Goal: Use online tool/utility: Utilize a website feature to perform a specific function

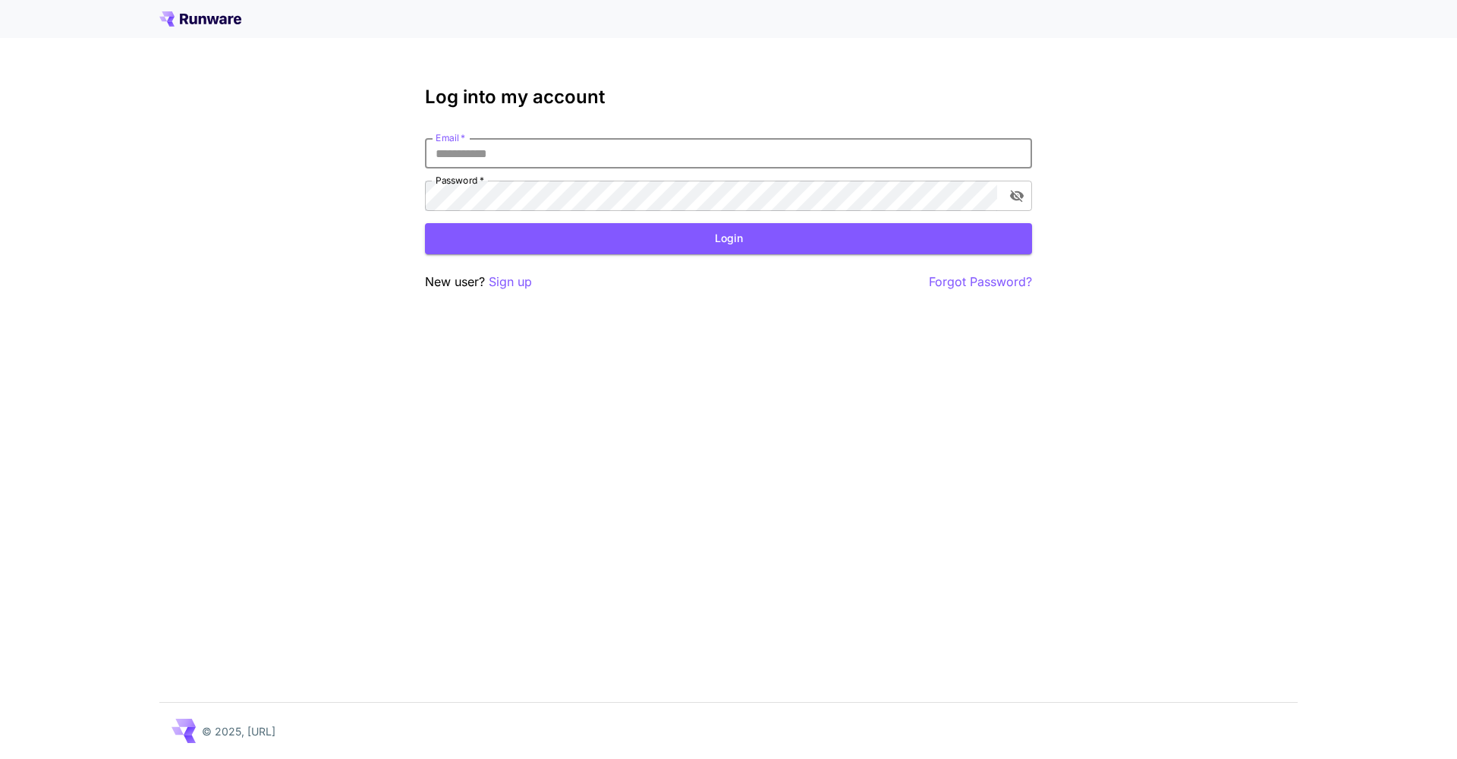
type input "**********"
click at [729, 238] on button "Login" at bounding box center [728, 238] width 607 height 31
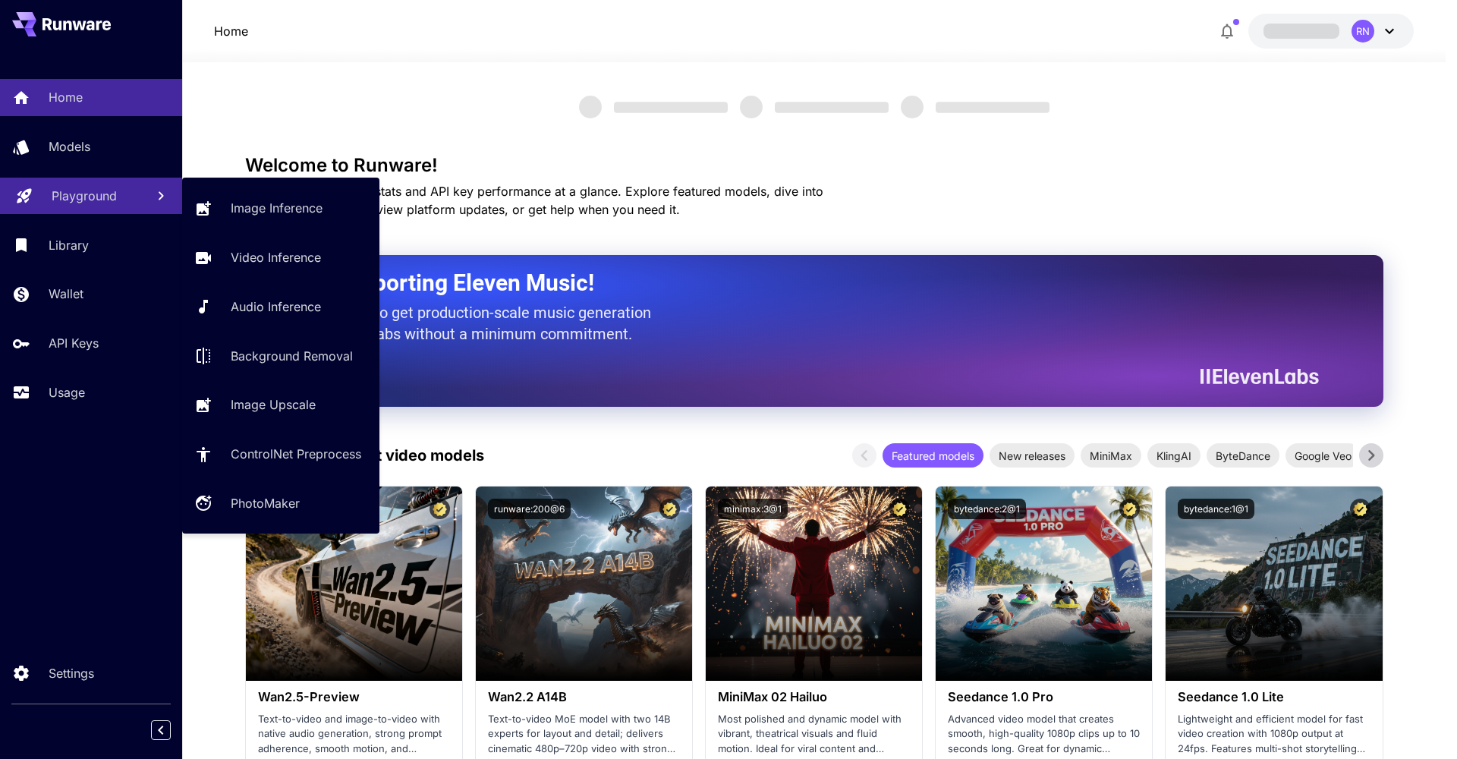
click at [87, 193] on p "Playground" at bounding box center [84, 196] width 65 height 18
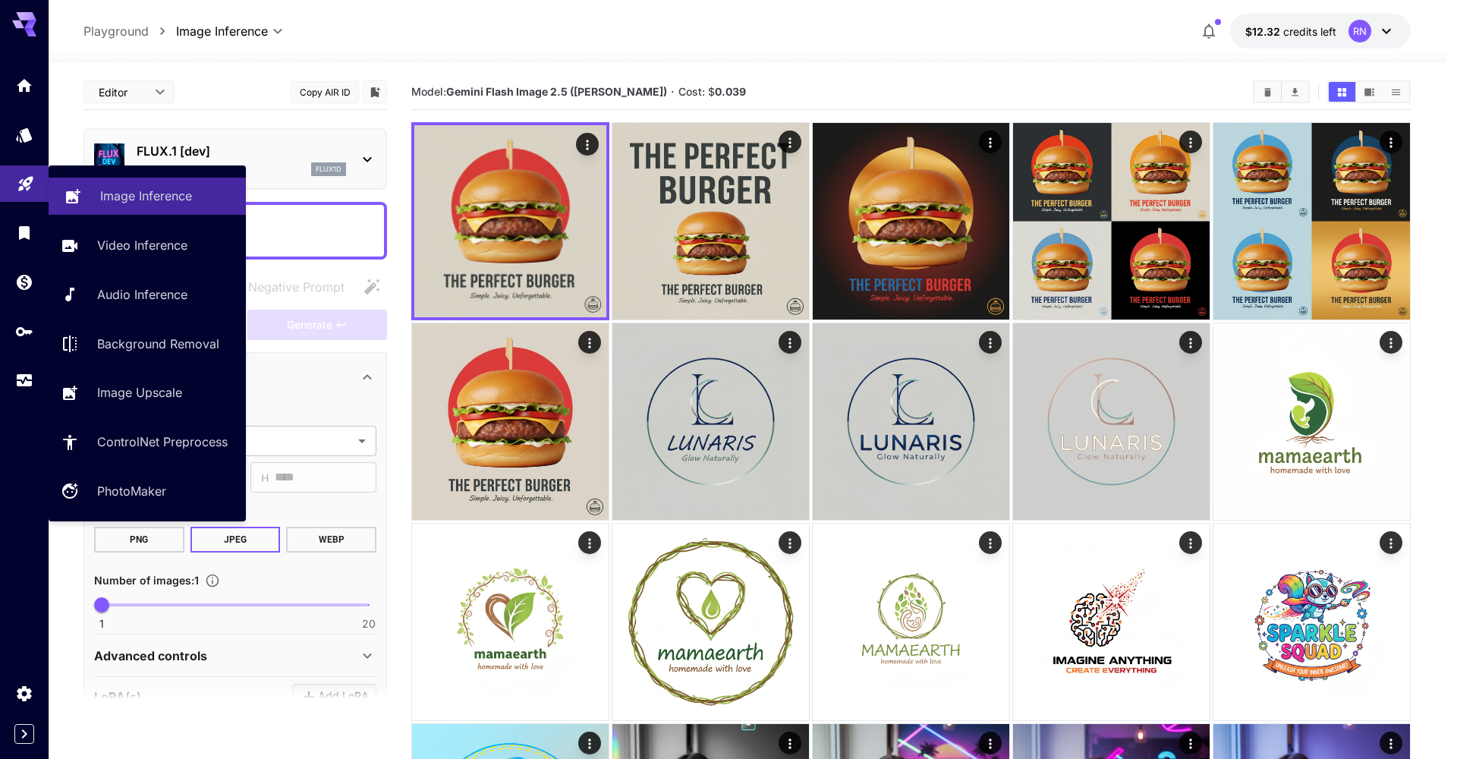
click at [184, 197] on p "Image Inference" at bounding box center [146, 196] width 92 height 18
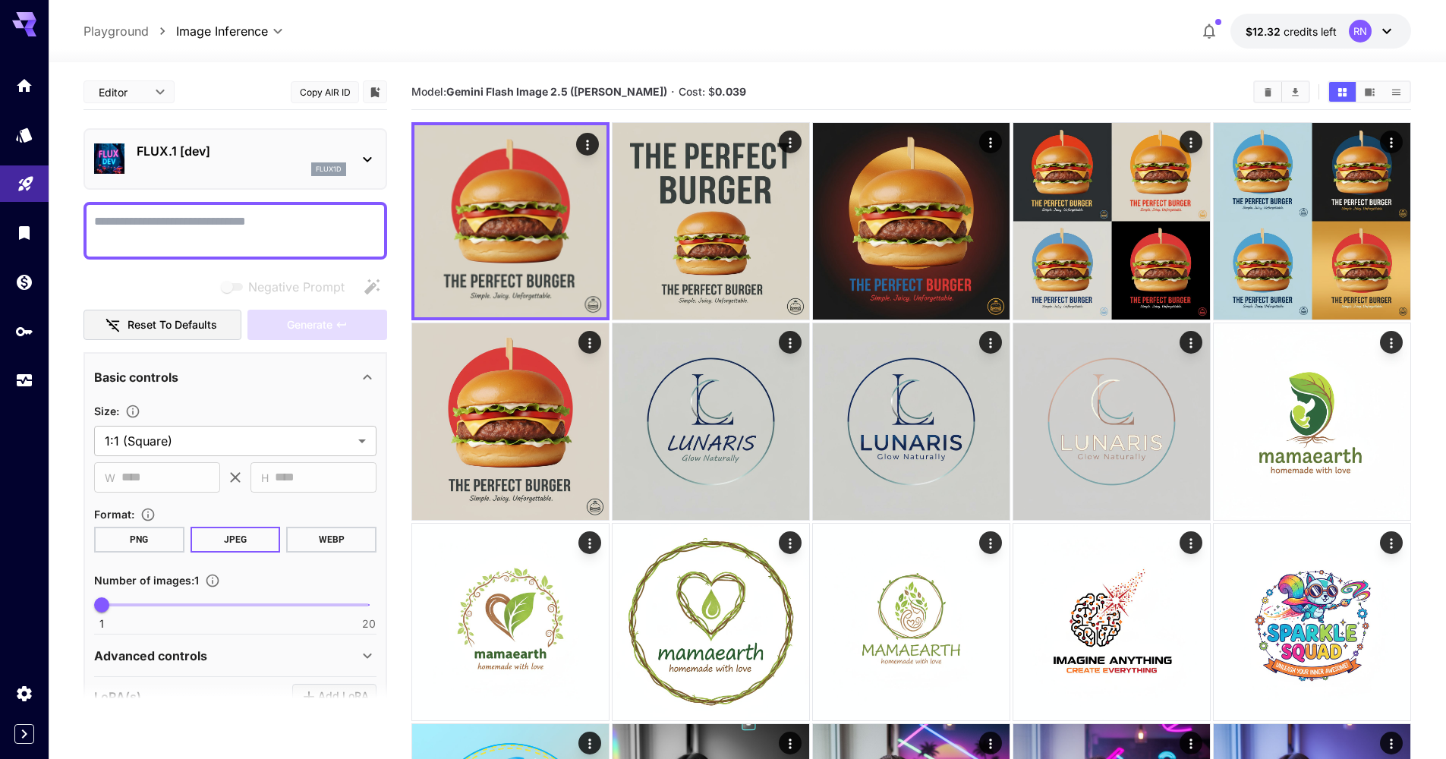
click at [285, 169] on div "flux1d" at bounding box center [242, 169] width 210 height 14
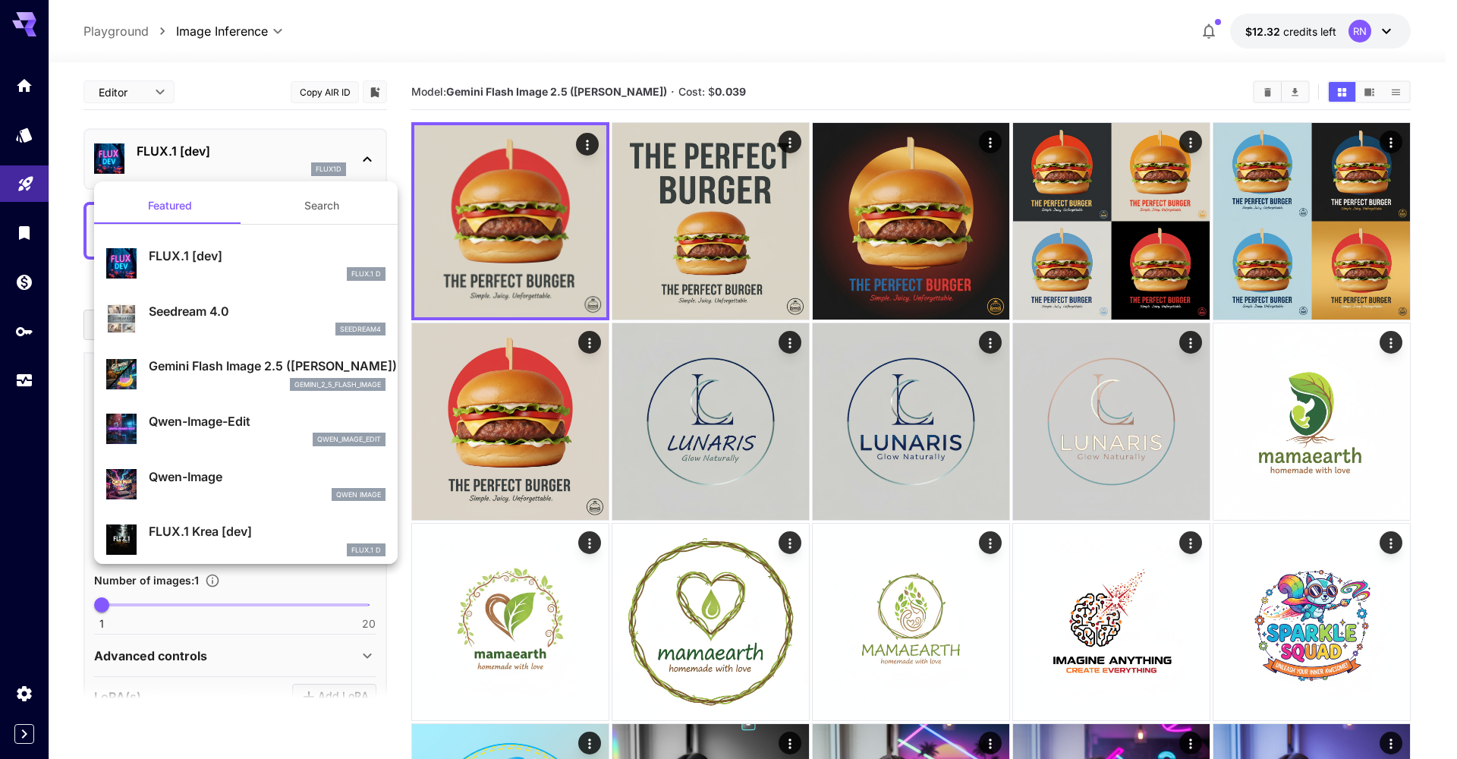
click at [245, 383] on div "gemini_2_5_flash_image" at bounding box center [267, 385] width 237 height 14
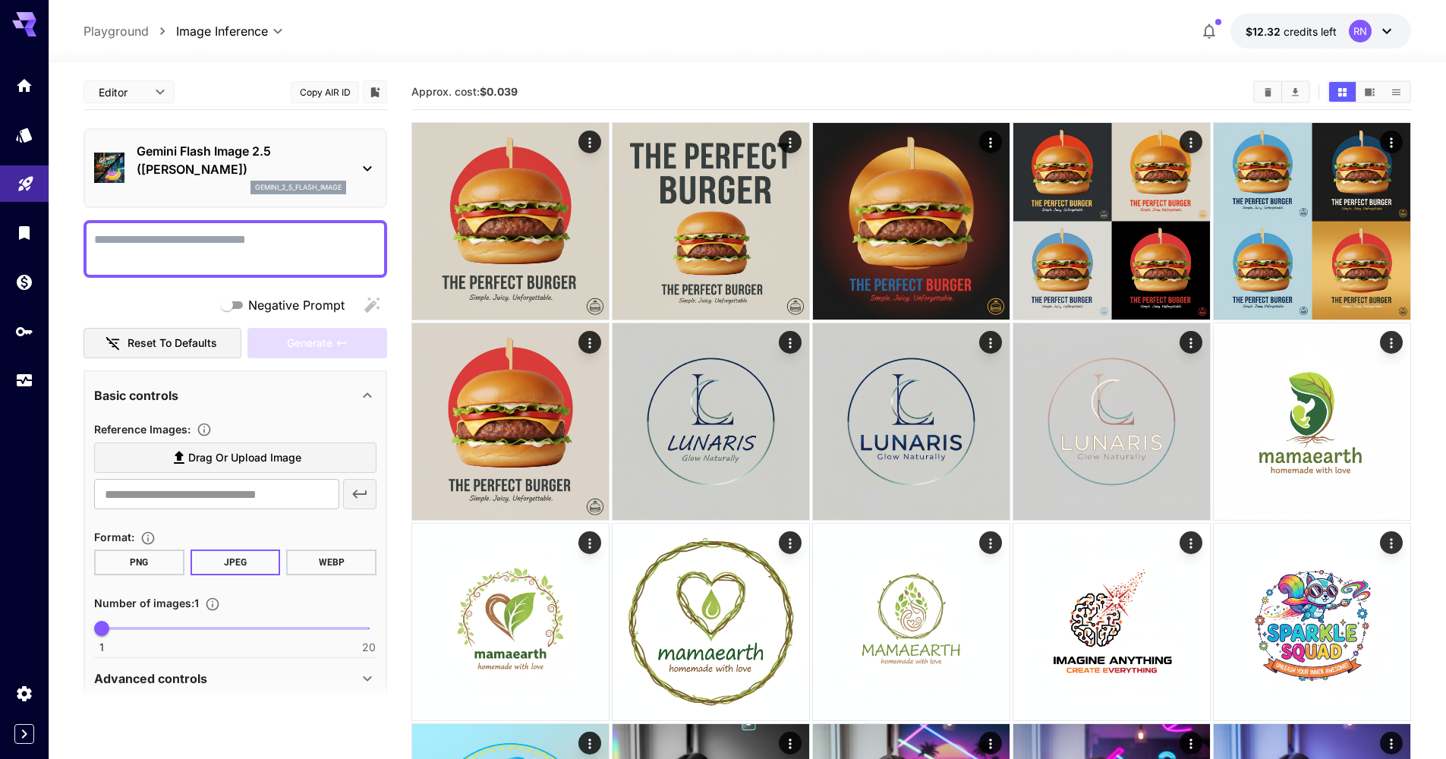
click at [211, 266] on textarea "Negative Prompt" at bounding box center [235, 249] width 282 height 36
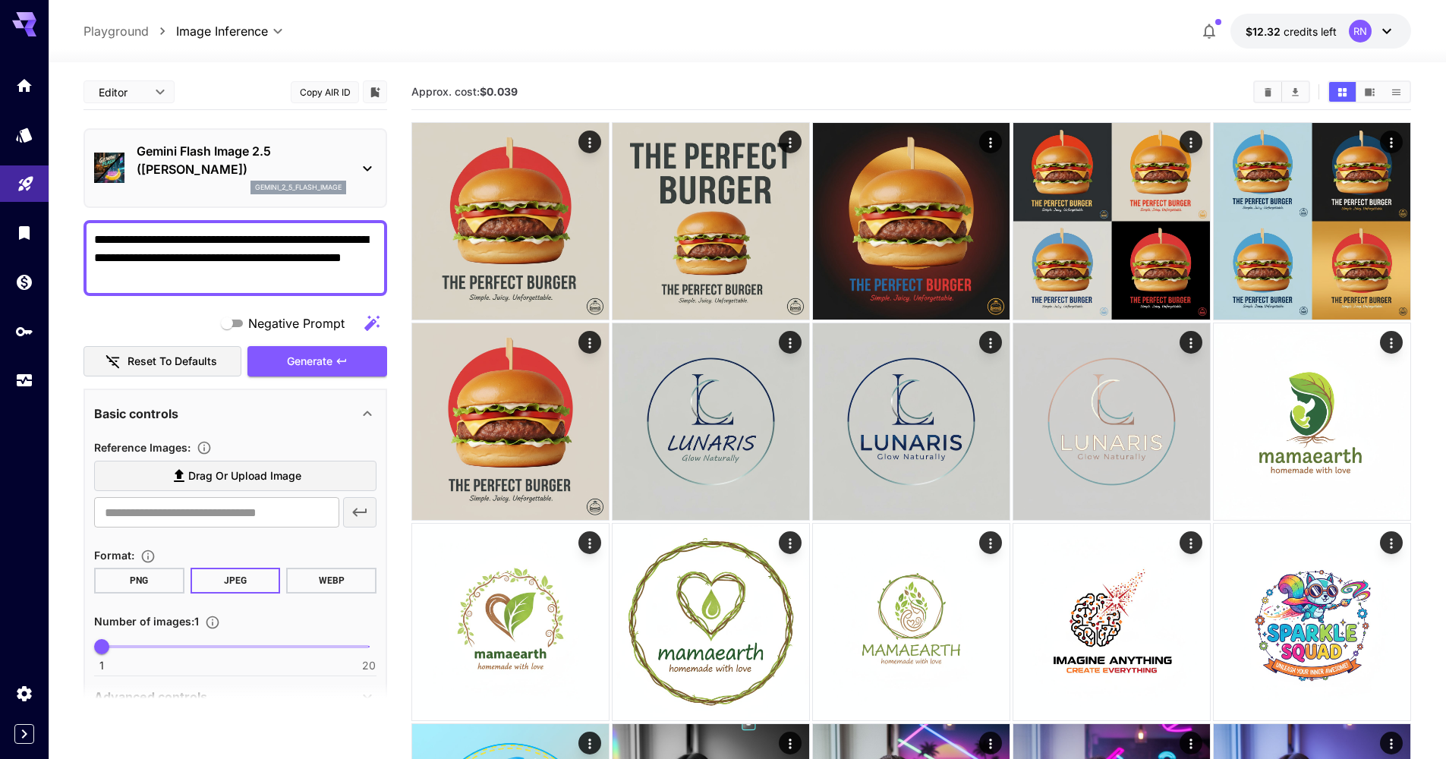
click at [291, 258] on textarea "**********" at bounding box center [235, 258] width 282 height 55
click at [197, 279] on textarea "**********" at bounding box center [235, 258] width 282 height 55
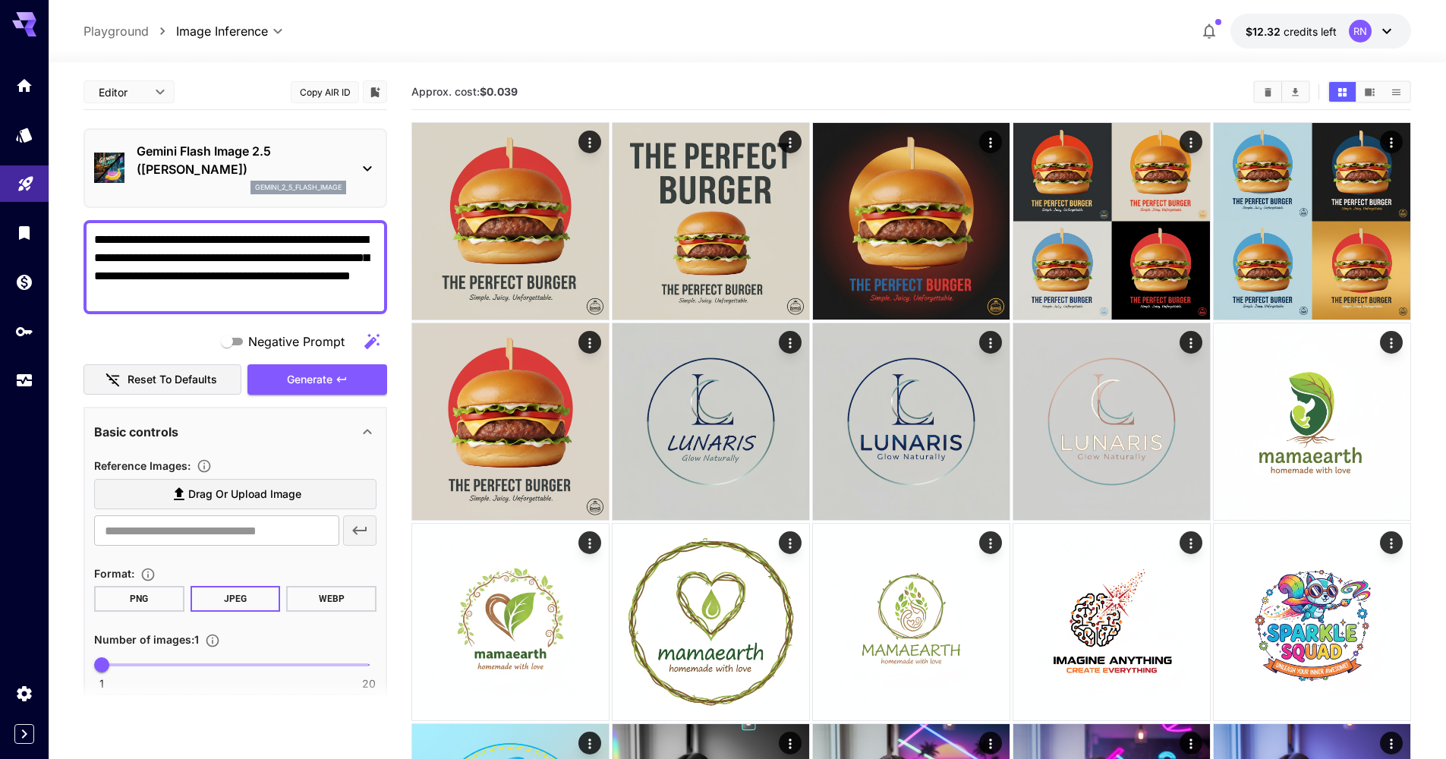
type textarea "**********"
type input "*"
click at [129, 664] on span at bounding box center [235, 664] width 267 height 3
click at [324, 374] on span "Generate" at bounding box center [310, 379] width 46 height 19
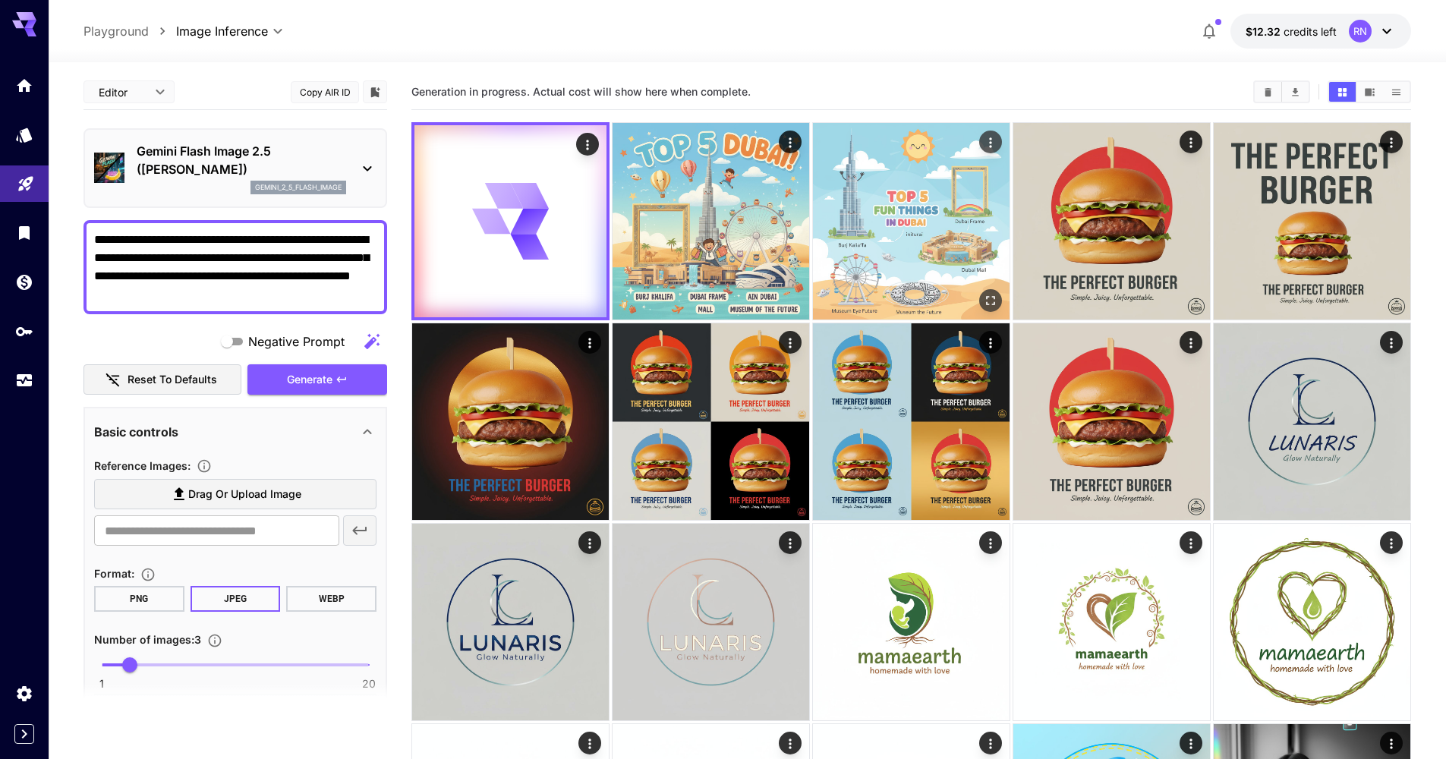
click at [989, 307] on icon "Open in fullscreen" at bounding box center [990, 300] width 15 height 15
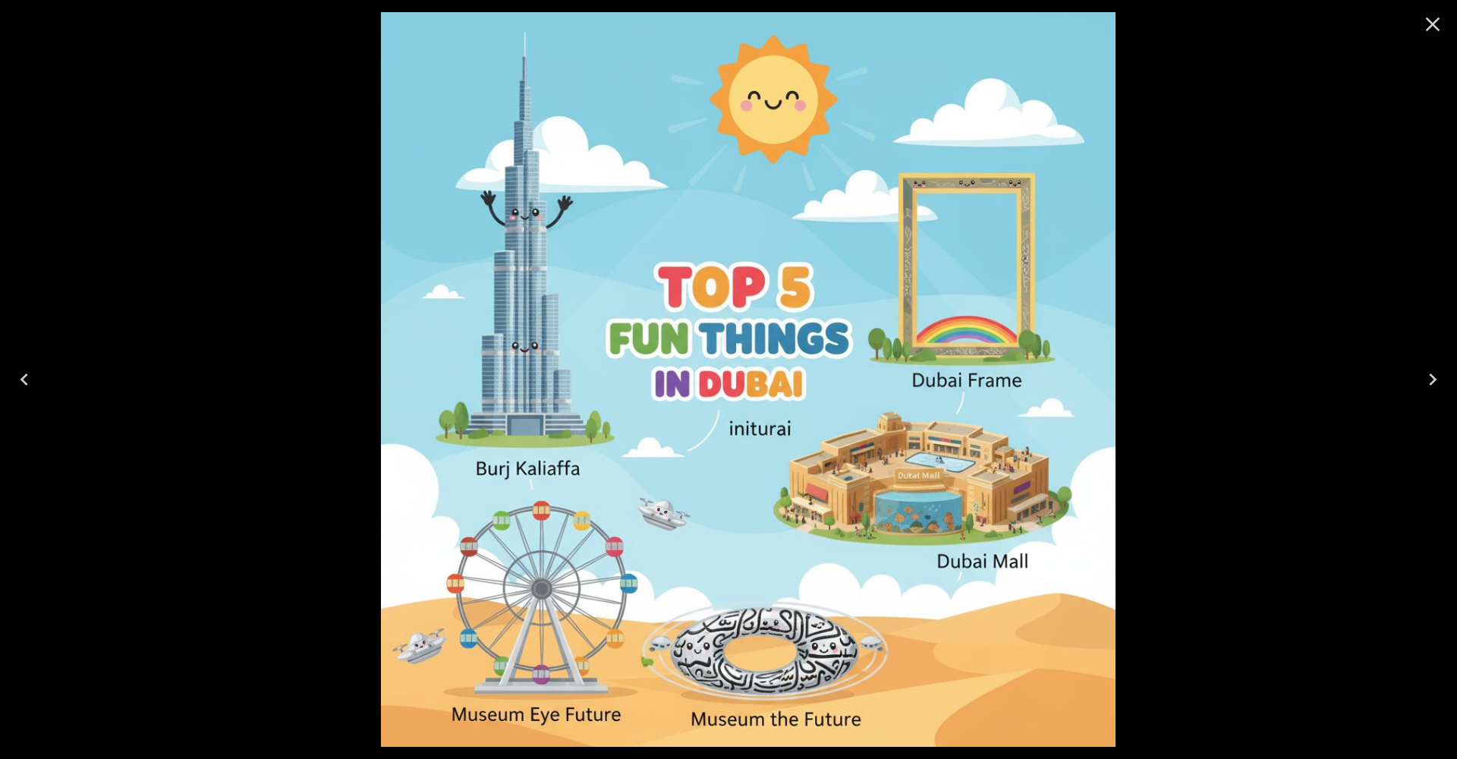
drag, startPoint x: 710, startPoint y: 429, endPoint x: 750, endPoint y: 429, distance: 39.5
click at [750, 429] on img at bounding box center [748, 379] width 735 height 735
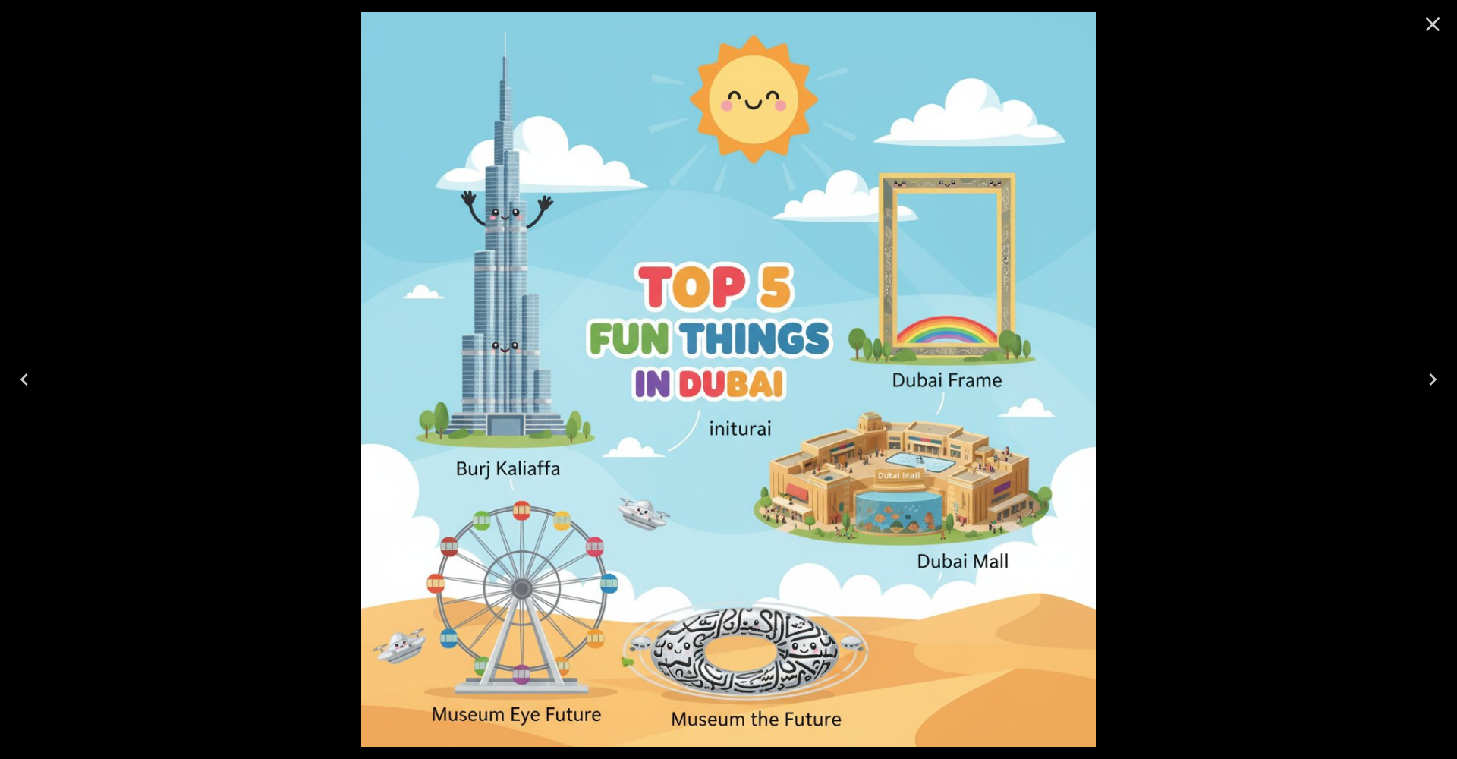
click at [1434, 17] on icon "Close" at bounding box center [1433, 24] width 24 height 24
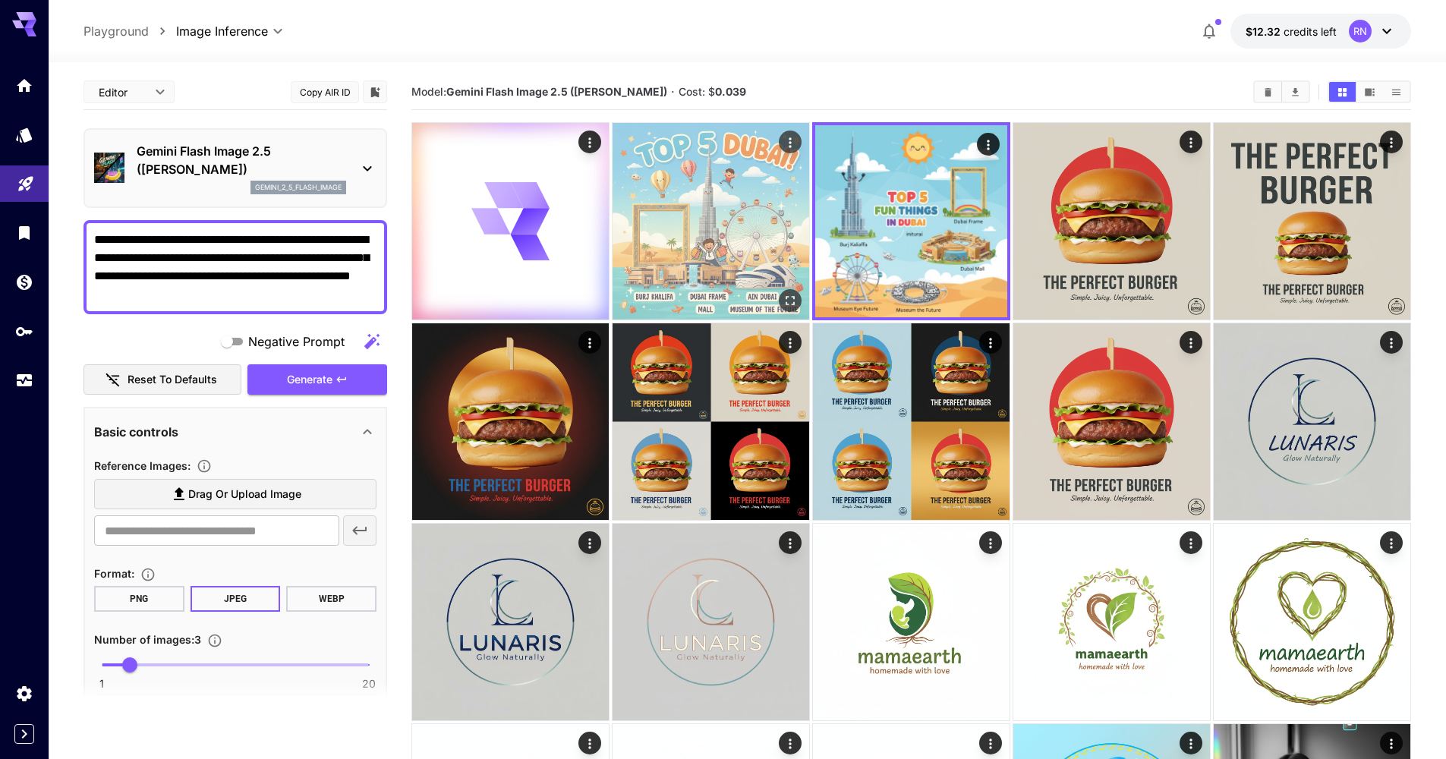
click at [699, 251] on img at bounding box center [711, 221] width 197 height 197
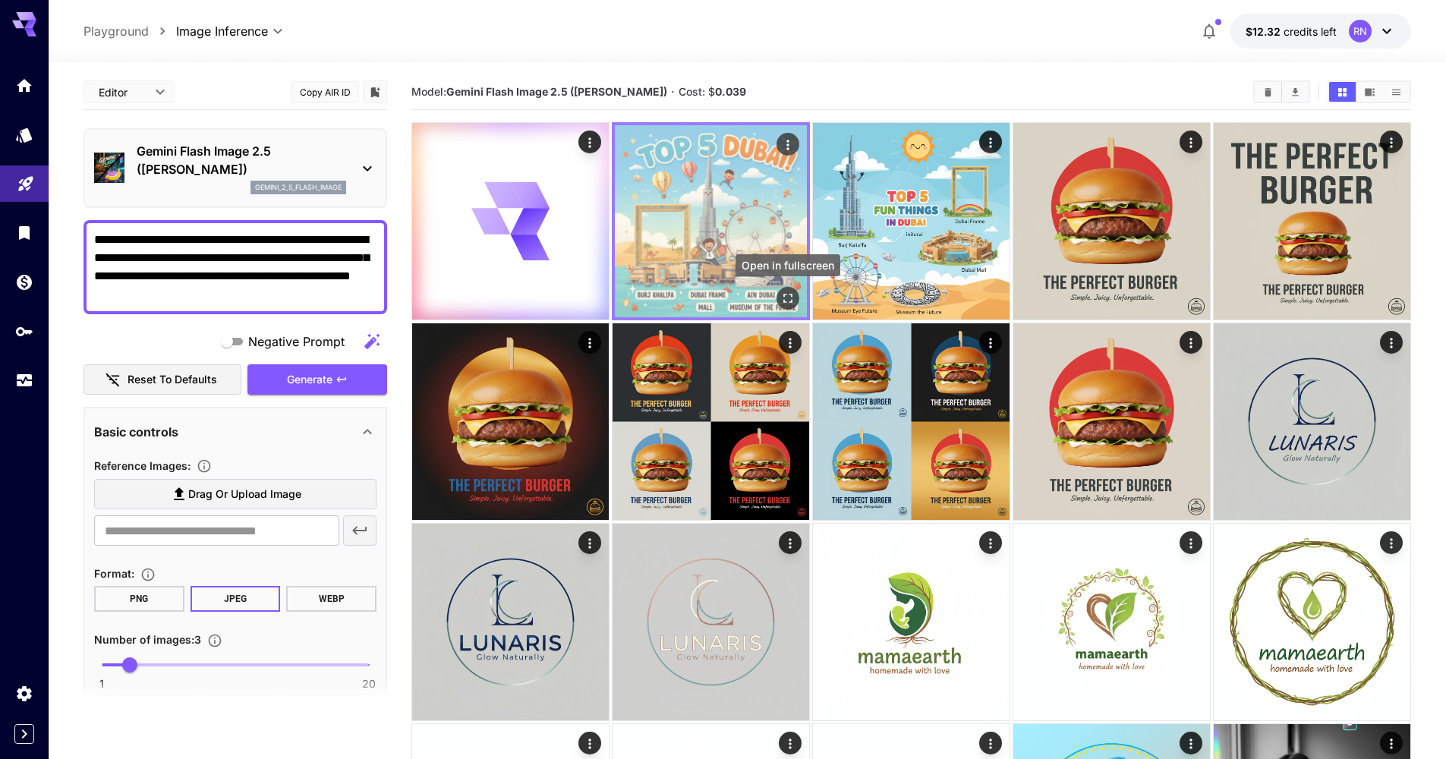
click at [795, 303] on icon "Open in fullscreen" at bounding box center [787, 298] width 15 height 15
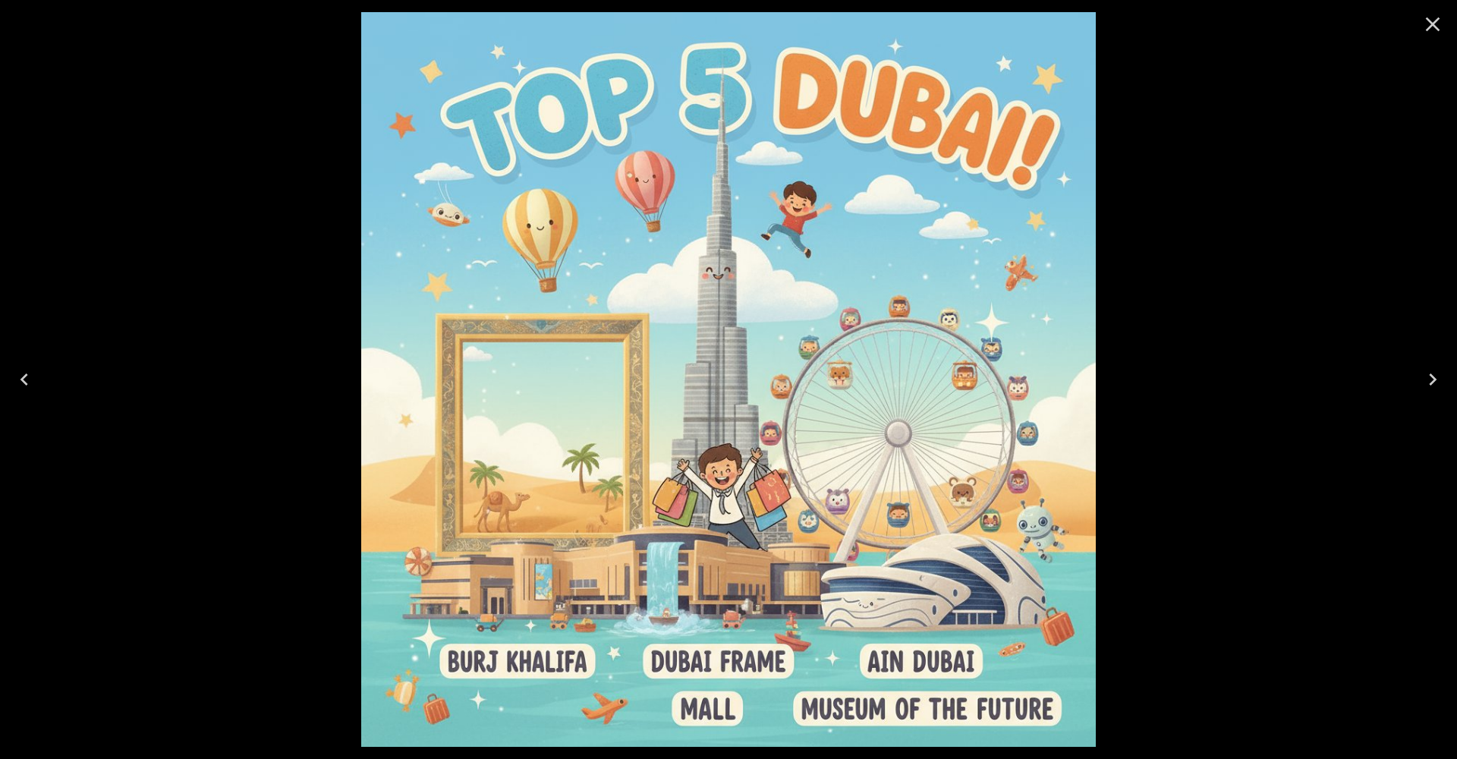
click at [1429, 29] on icon "Close" at bounding box center [1433, 24] width 14 height 14
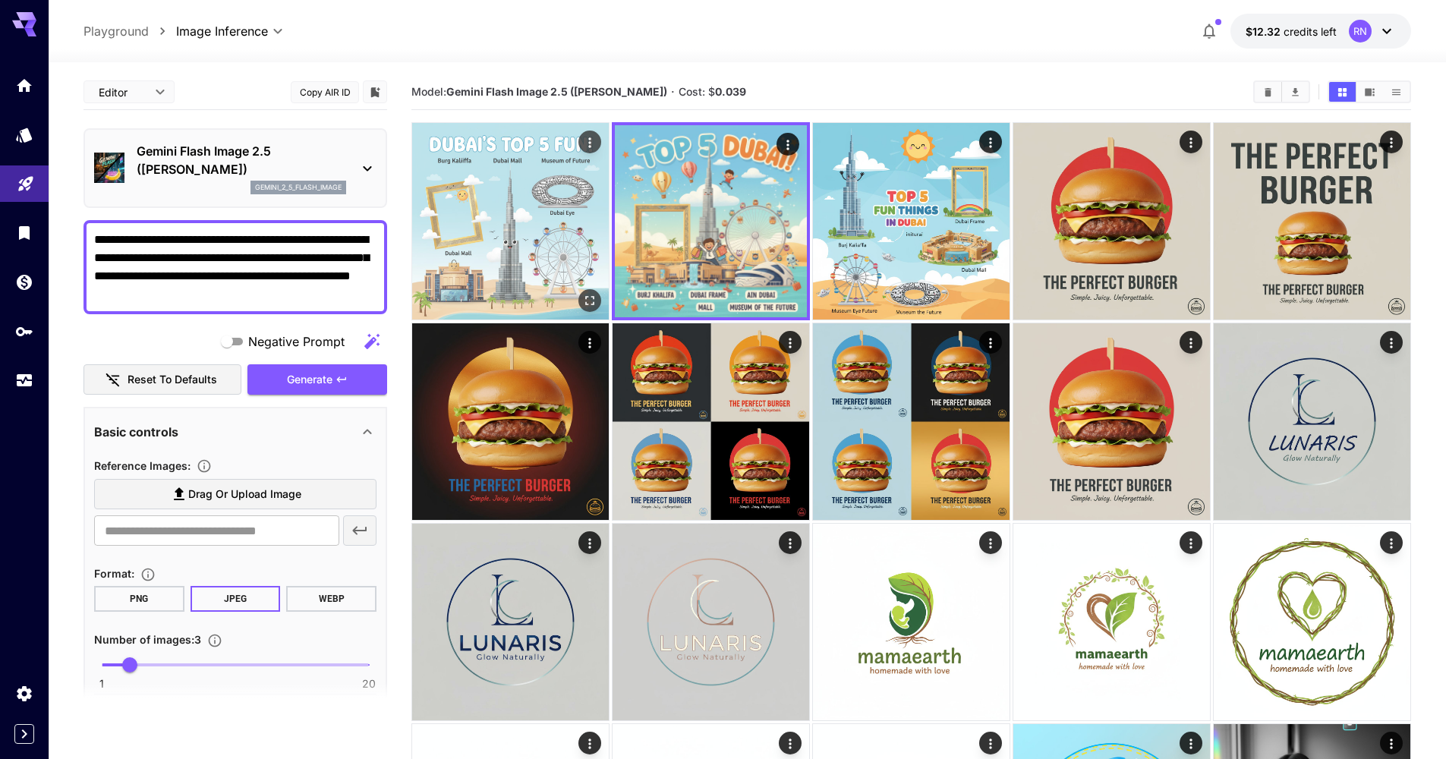
click at [500, 254] on img at bounding box center [510, 221] width 197 height 197
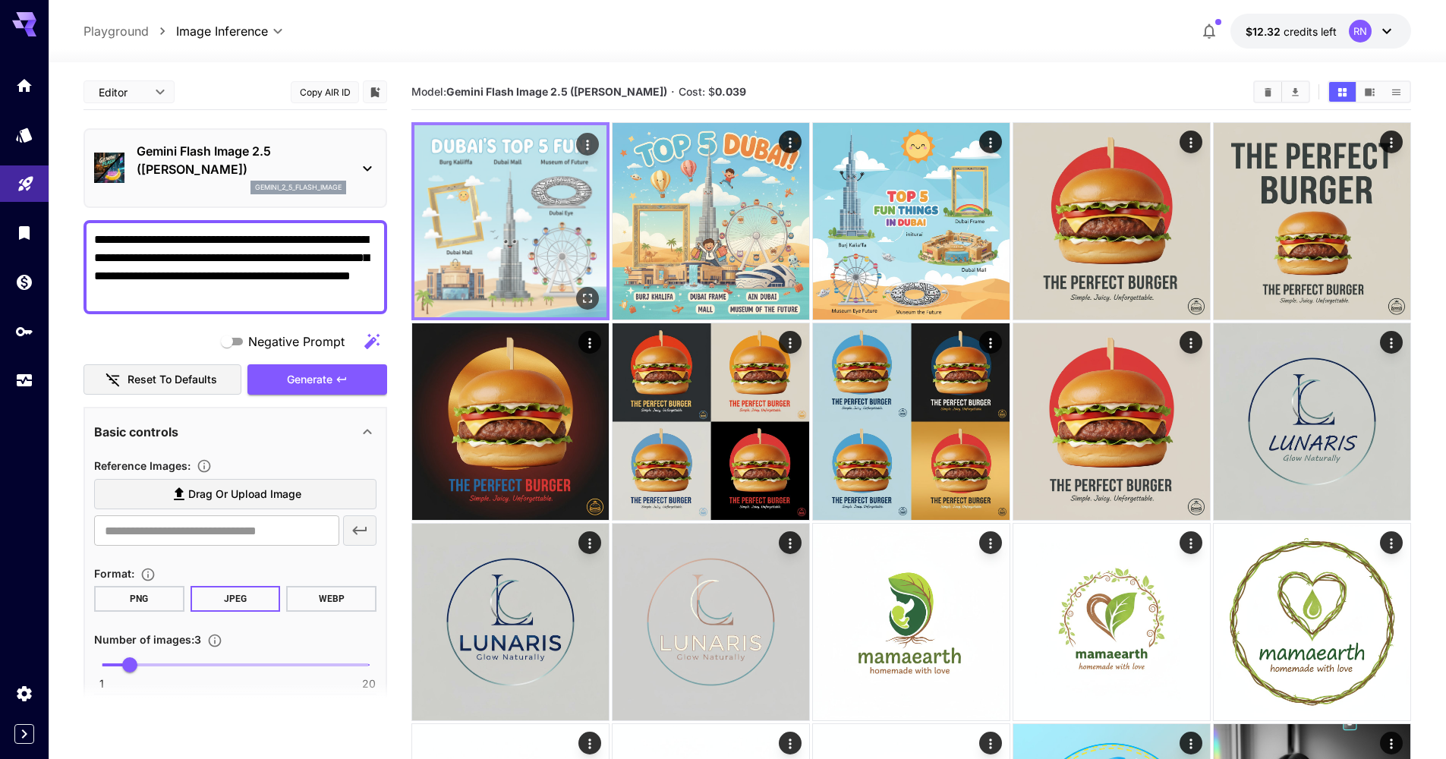
click at [594, 298] on icon "Open in fullscreen" at bounding box center [587, 298] width 15 height 15
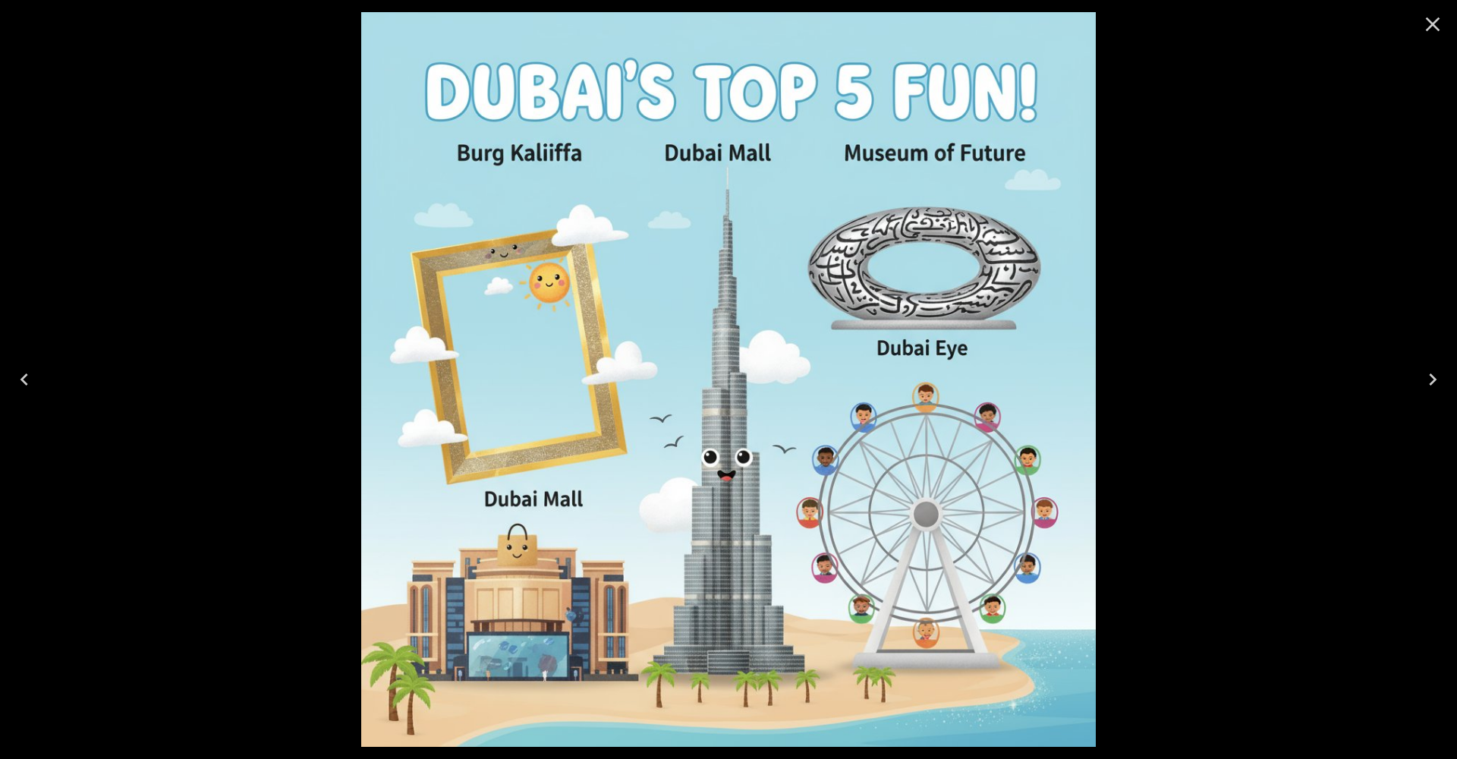
click at [1428, 29] on icon "Close" at bounding box center [1433, 24] width 14 height 14
